Goal: Transaction & Acquisition: Purchase product/service

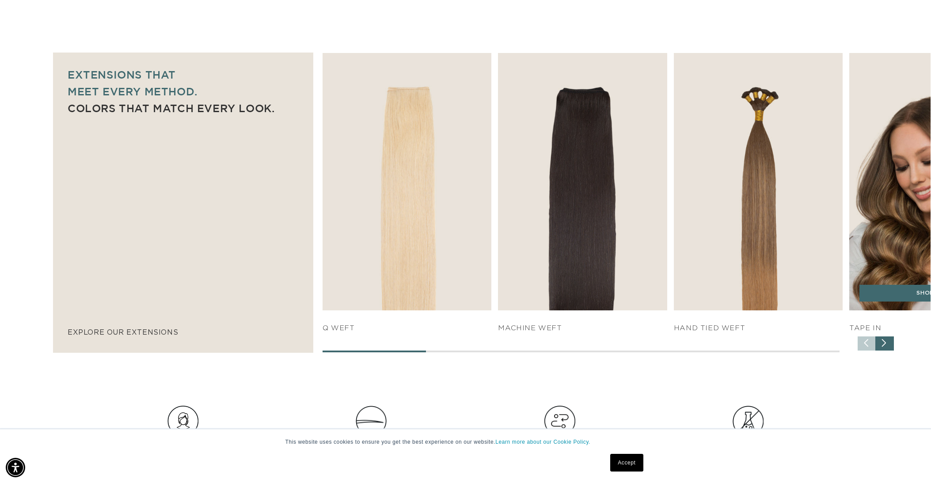
scroll to position [0, 786]
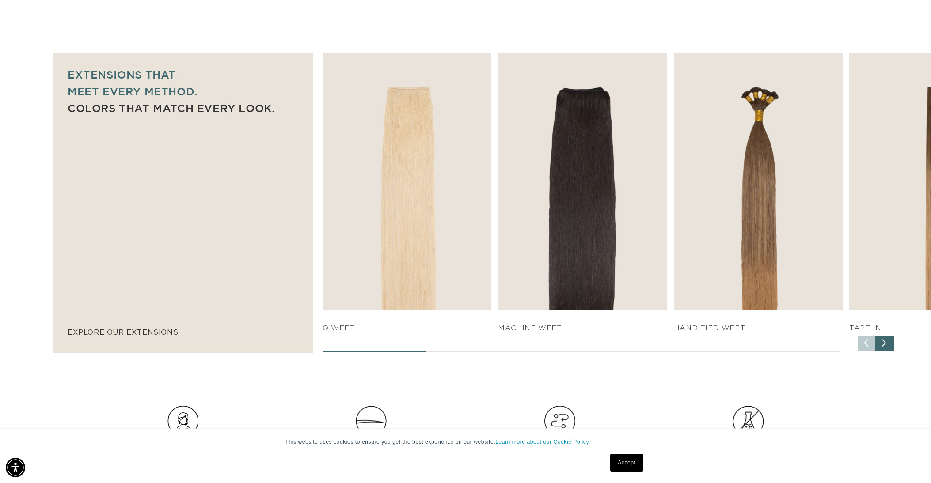
click at [887, 341] on div "Next slide" at bounding box center [884, 344] width 19 height 14
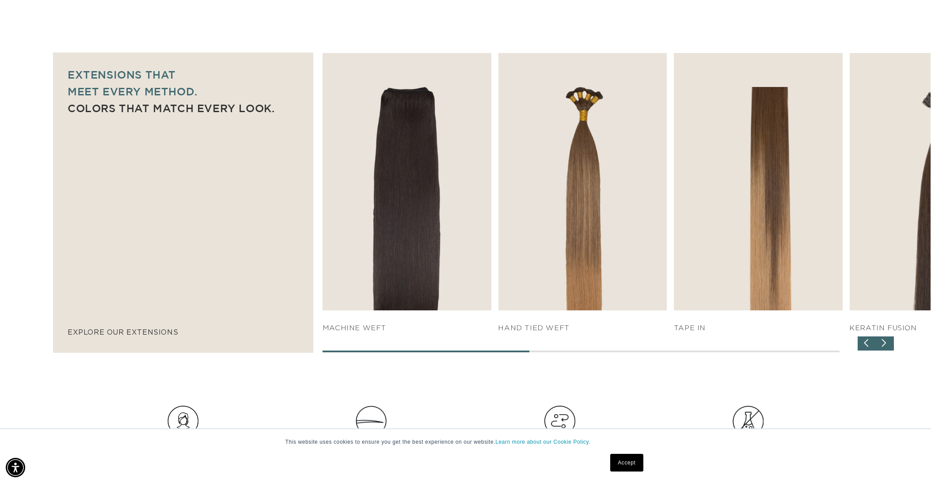
click at [887, 340] on div "Next slide" at bounding box center [884, 344] width 19 height 14
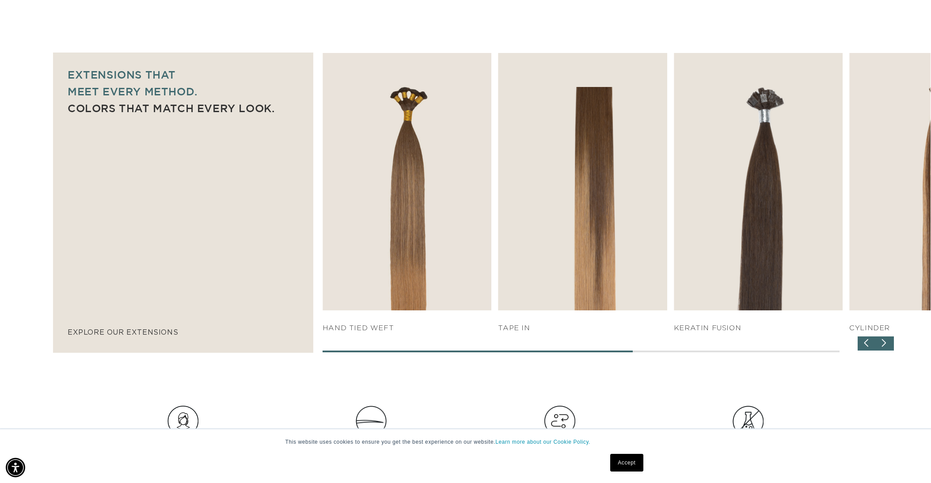
click at [887, 340] on div "Next slide" at bounding box center [884, 344] width 19 height 14
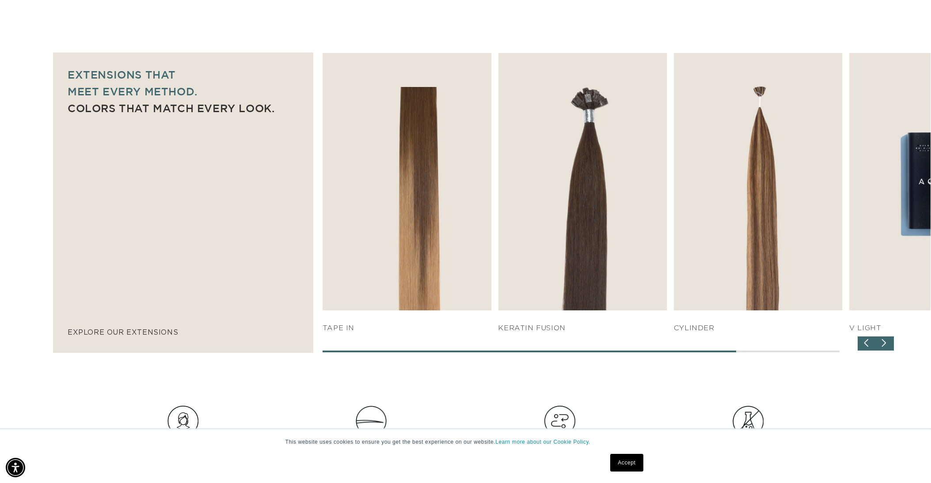
scroll to position [0, 1571]
click at [887, 338] on div "Next slide" at bounding box center [884, 344] width 19 height 14
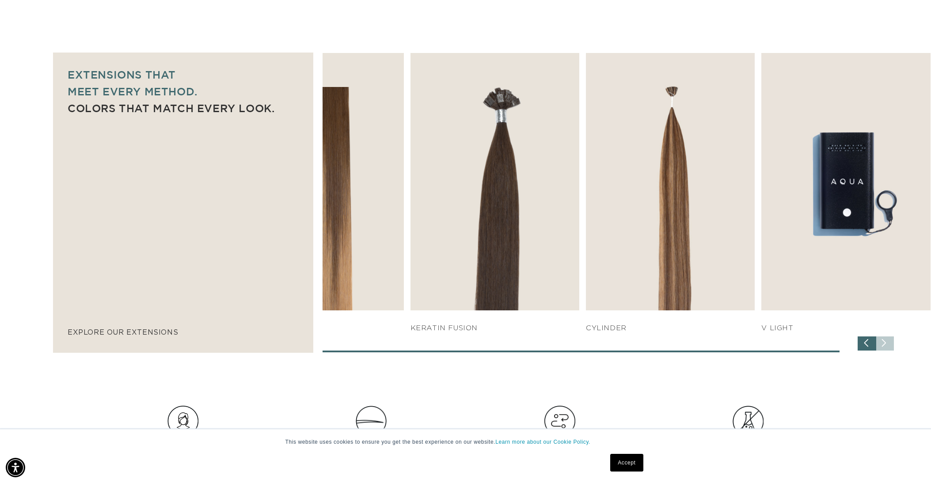
click at [887, 338] on div "SHOP NOW q weft SHOP NOW Machine Weft SHOP NOW" at bounding box center [627, 202] width 608 height 299
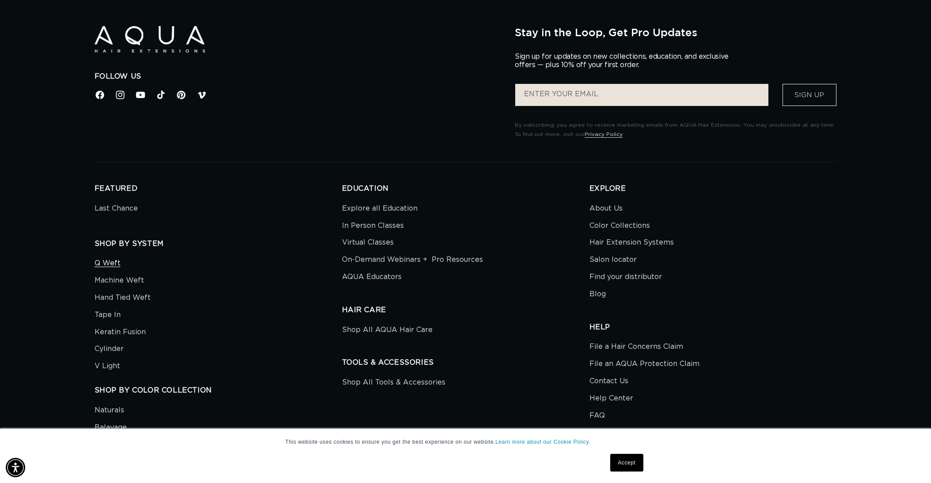
scroll to position [0, 786]
click at [103, 257] on link "Q Weft" at bounding box center [108, 264] width 26 height 15
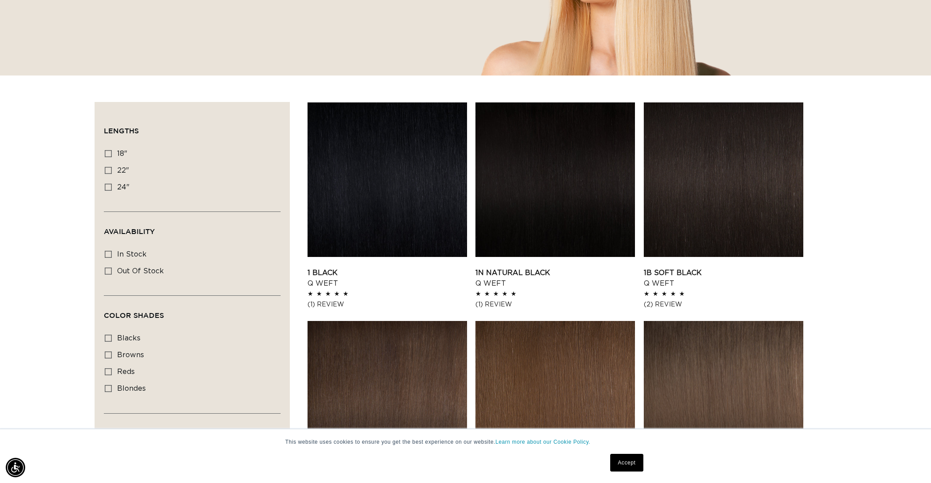
scroll to position [0, 786]
click at [105, 171] on icon at bounding box center [108, 170] width 7 height 7
click at [105, 171] on input "22" 22" (5 products)" at bounding box center [108, 170] width 7 height 7
checkbox input "true"
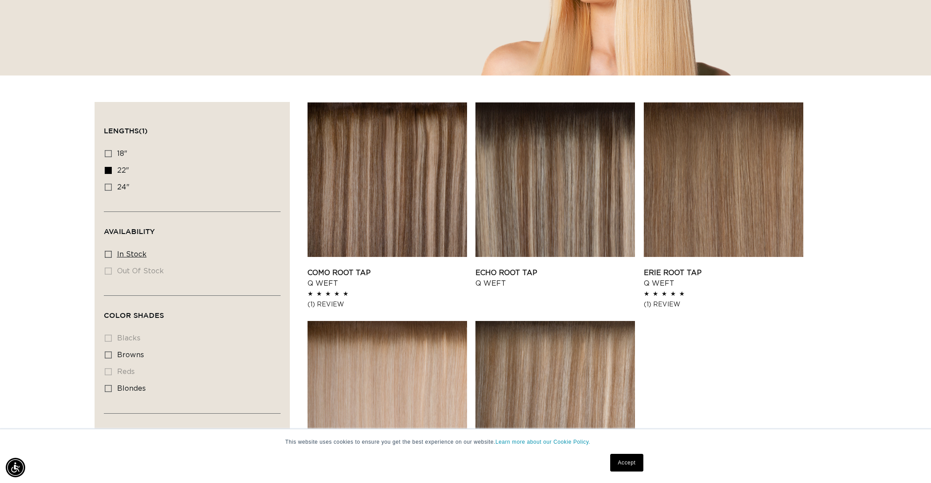
scroll to position [0, 1571]
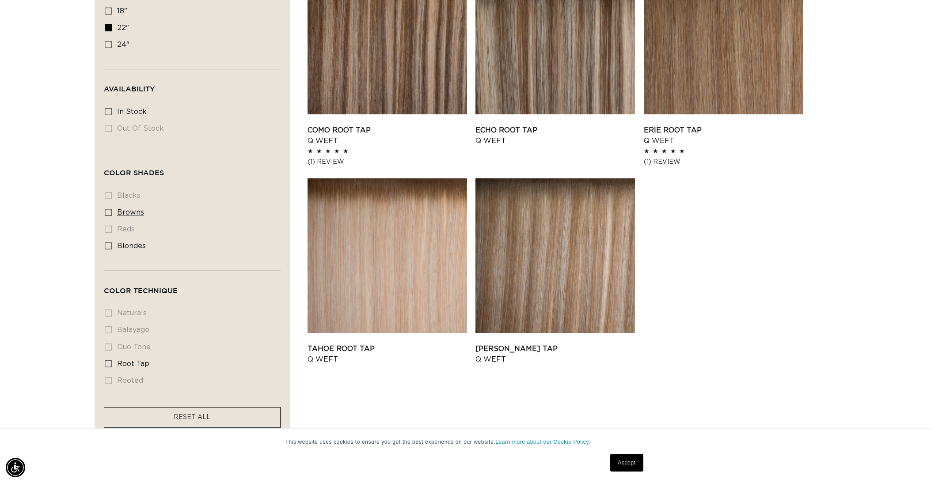
click at [105, 213] on input "browns browns (5 products)" at bounding box center [108, 212] width 7 height 7
checkbox input "true"
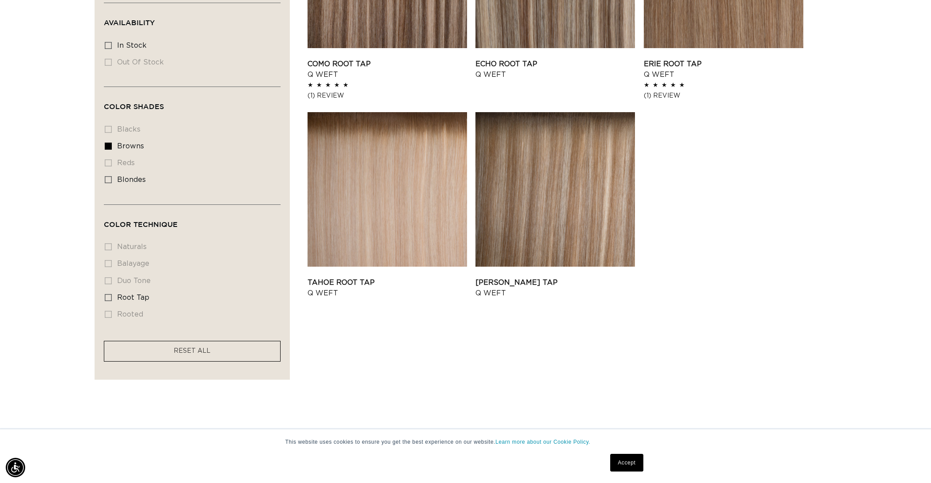
scroll to position [468, 0]
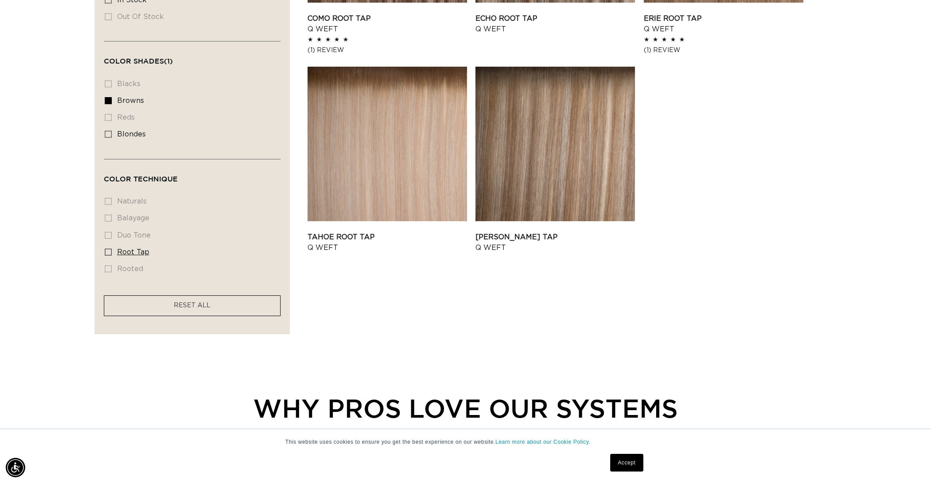
click at [105, 249] on icon at bounding box center [108, 252] width 7 height 7
click at [105, 249] on input "root tap root tap (5 products)" at bounding box center [108, 252] width 7 height 7
checkbox input "true"
click at [145, 299] on facet-remove "RESET ALL" at bounding box center [192, 306] width 177 height 21
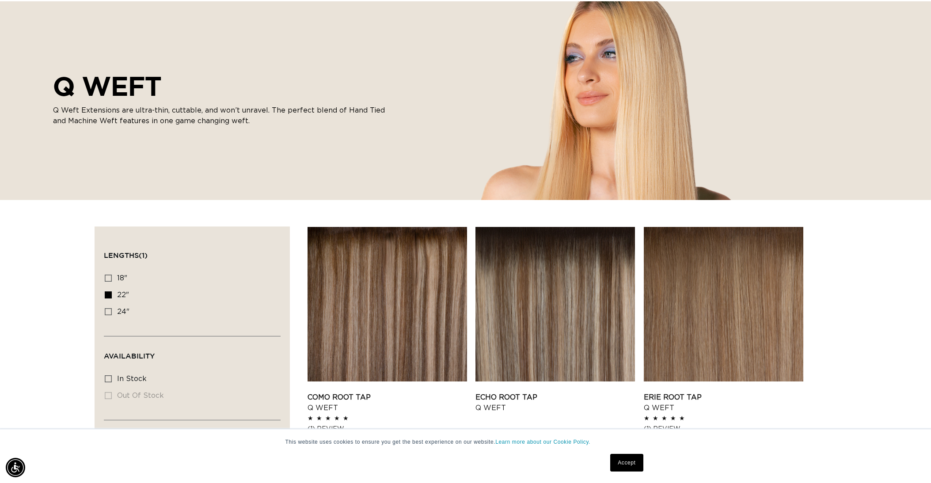
scroll to position [15, 0]
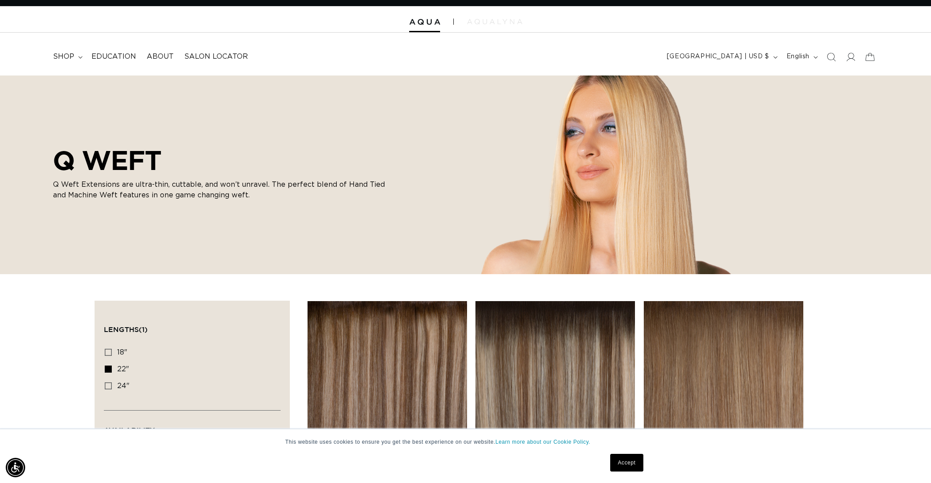
click at [486, 20] on img at bounding box center [494, 21] width 55 height 5
